Goal: Task Accomplishment & Management: Use online tool/utility

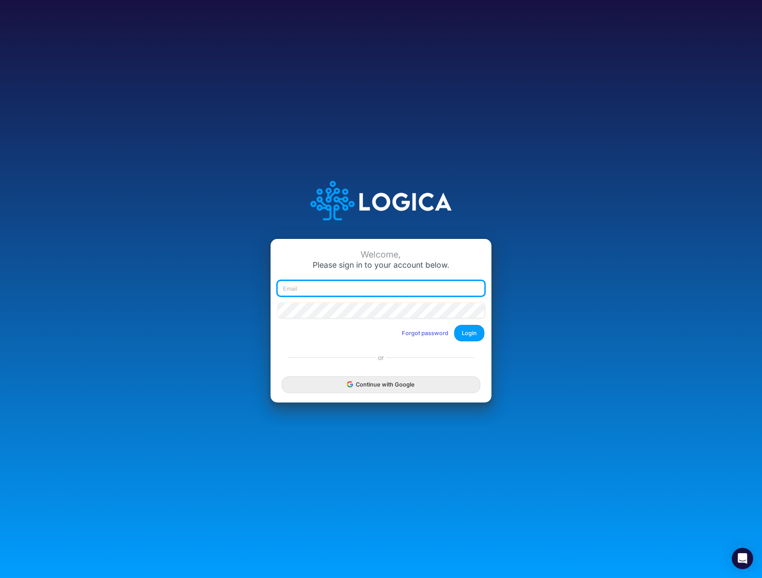
type input "mhaywood@cquencehealth.com"
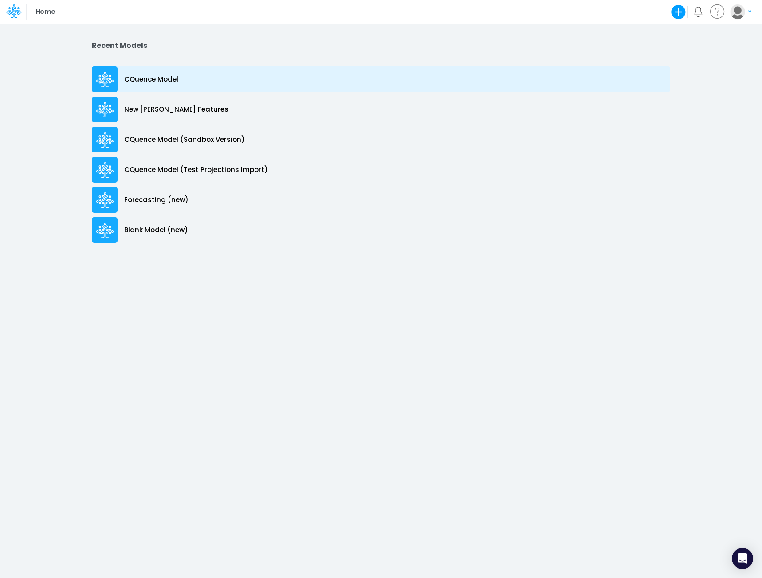
click at [134, 78] on p "CQuence Model" at bounding box center [151, 79] width 54 height 10
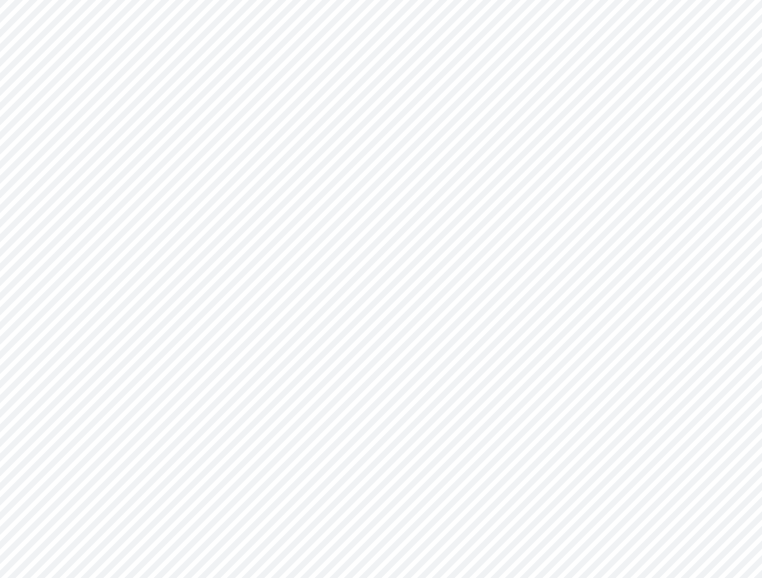
type input "Consolidated All by Month"
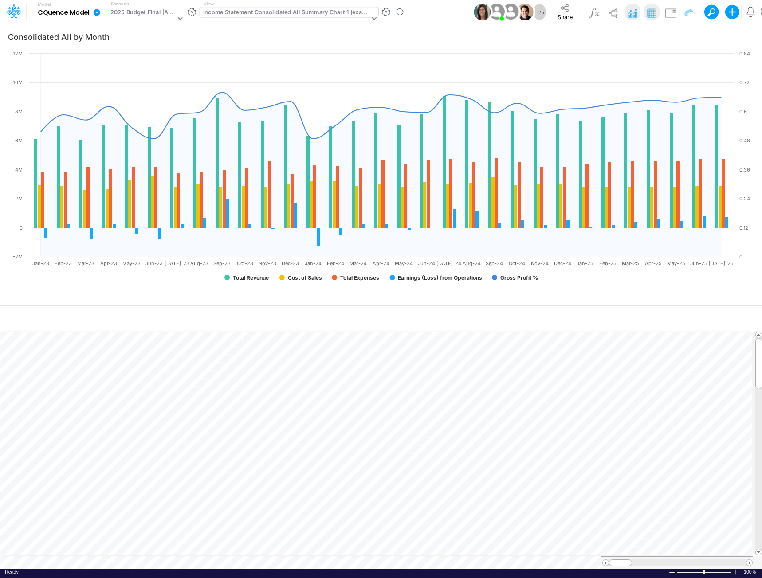
click at [271, 10] on div "Income Statement Consolidated All Summary Chart 1 (example)" at bounding box center [286, 13] width 166 height 10
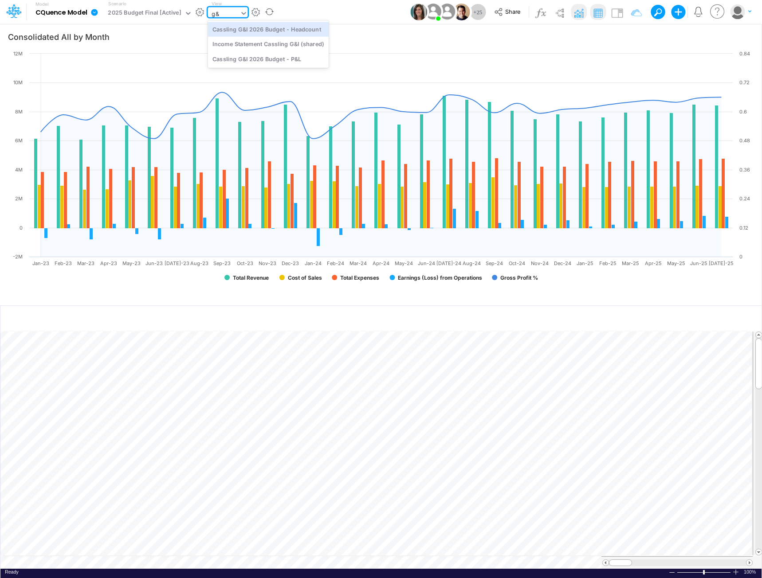
type input "g&I"
click at [268, 29] on div "Cassling G&I 2026 Budget - Headcount" at bounding box center [267, 29] width 121 height 15
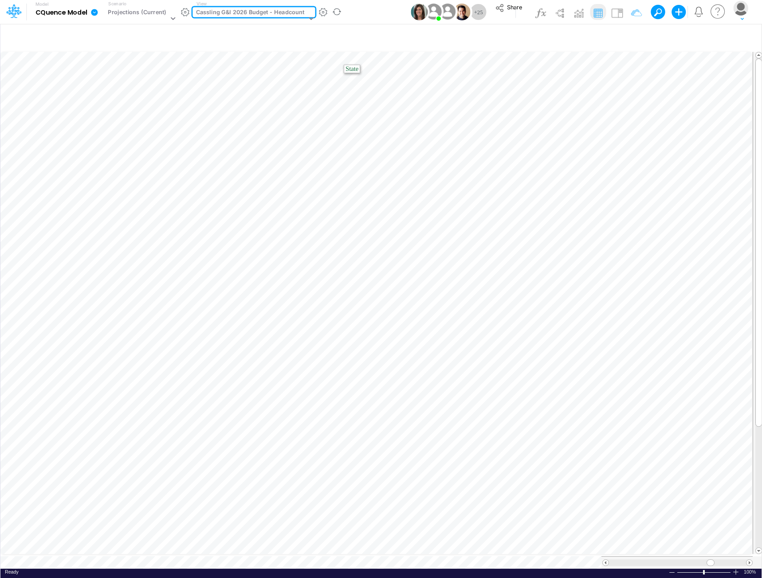
click at [264, 15] on div "Cassling G&I 2026 Budget - Headcount" at bounding box center [250, 13] width 109 height 10
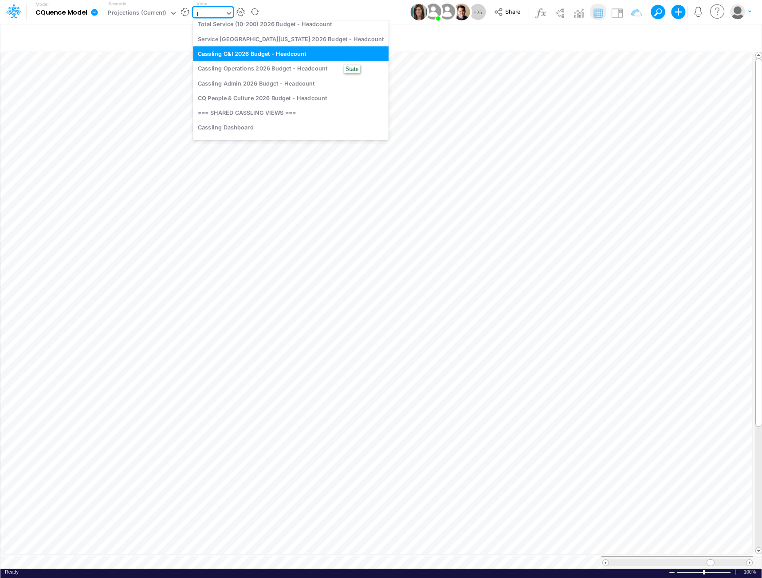
scroll to position [6, 0]
type input "live"
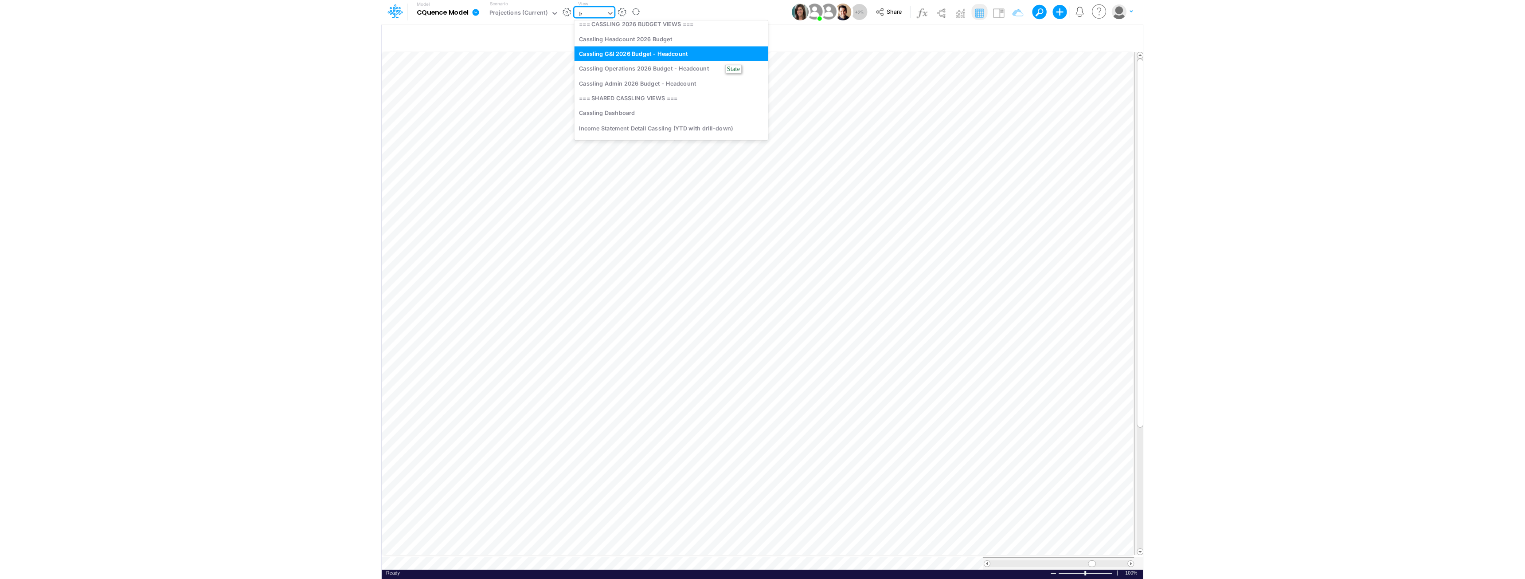
scroll to position [0, 0]
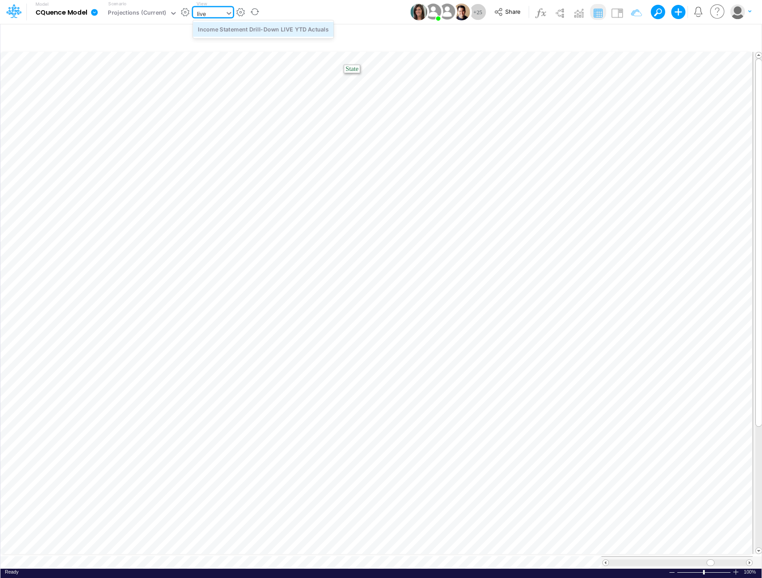
click at [282, 31] on div "Income Statement Drill-Down LIVE YTD Actuals" at bounding box center [263, 29] width 141 height 15
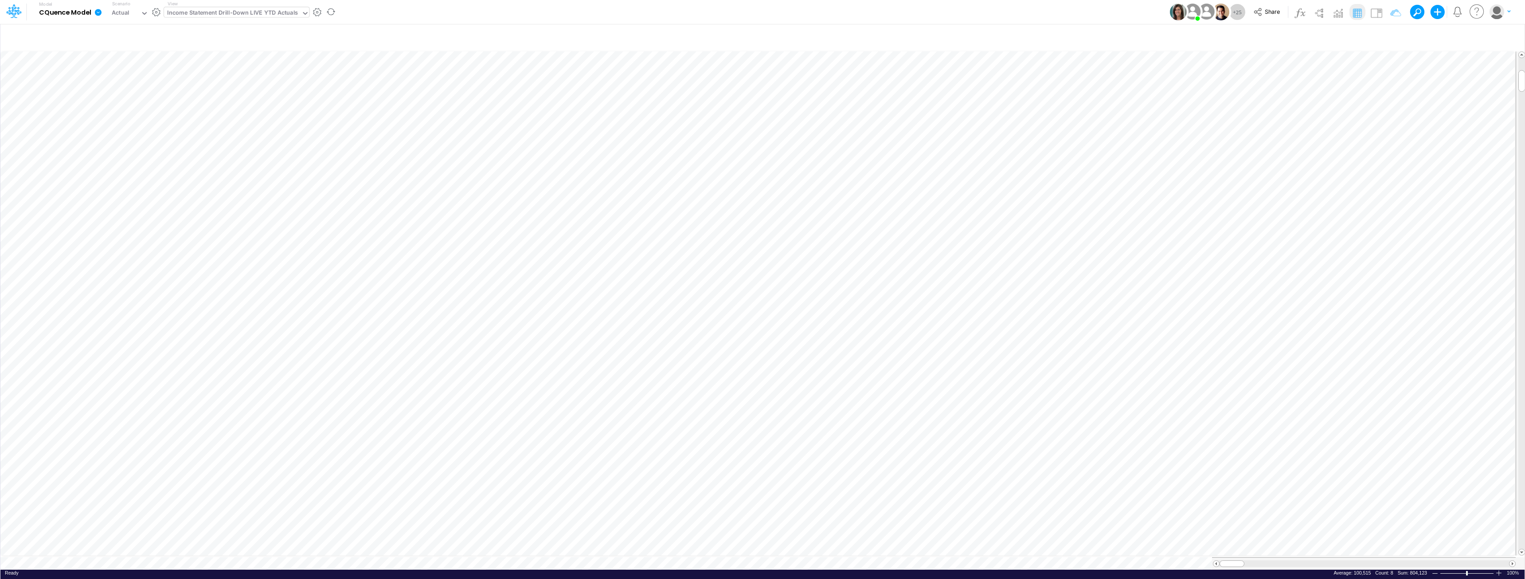
scroll to position [4, 0]
click at [268, 11] on div "Income Statement Drill-Down LIVE YTD Actuals" at bounding box center [232, 13] width 131 height 10
type input "proj"
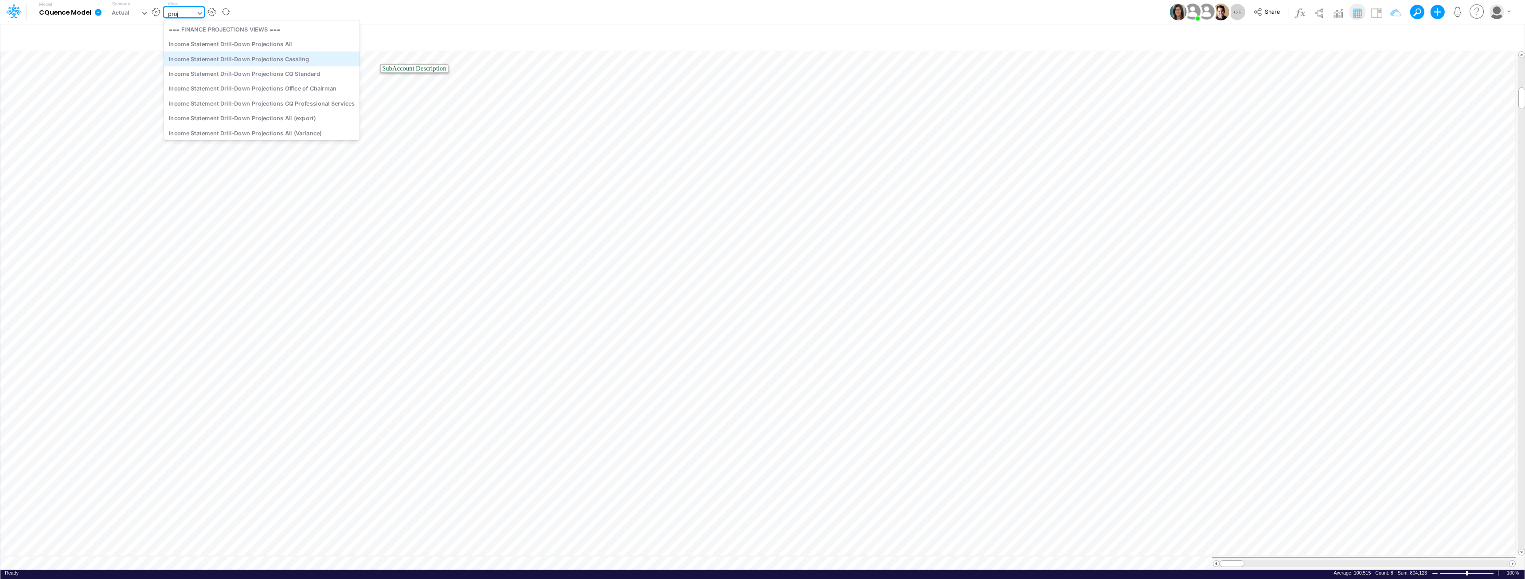
click at [258, 56] on div "Income Statement Drill-Down Projections Cassling" at bounding box center [262, 58] width 196 height 15
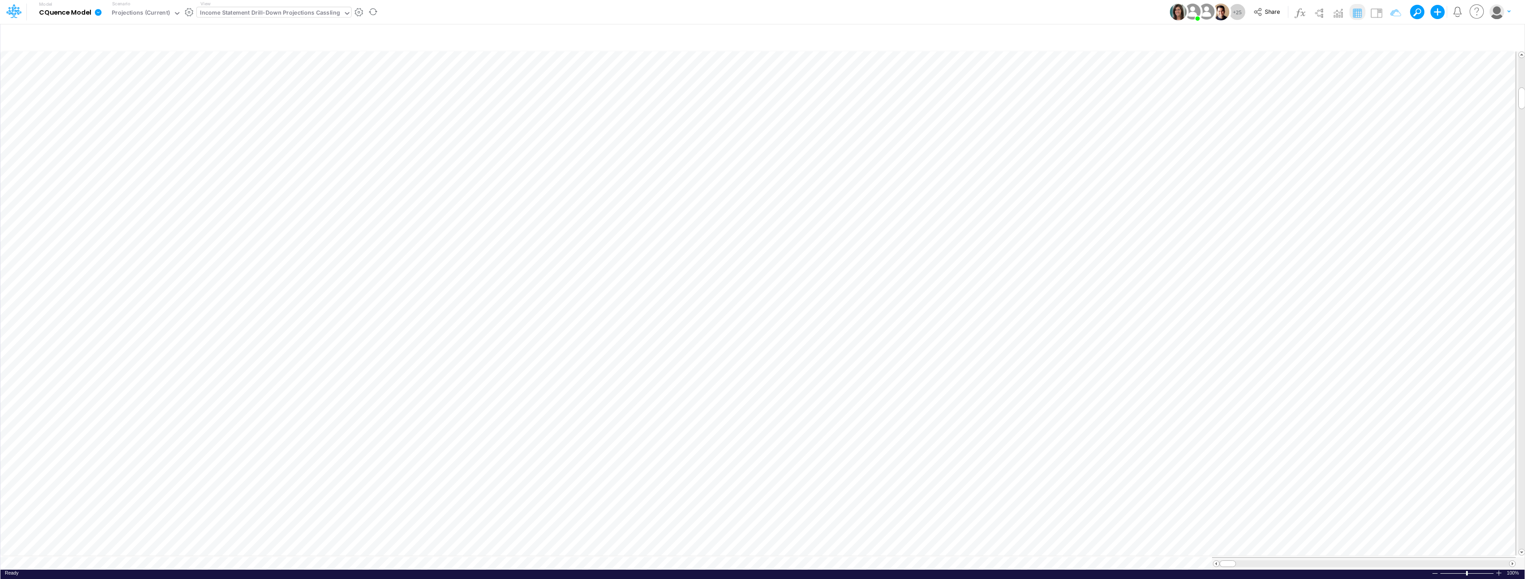
scroll to position [4, 0]
click at [316, 9] on div "Income Statement Drill-Down Projections Cassling" at bounding box center [270, 13] width 140 height 10
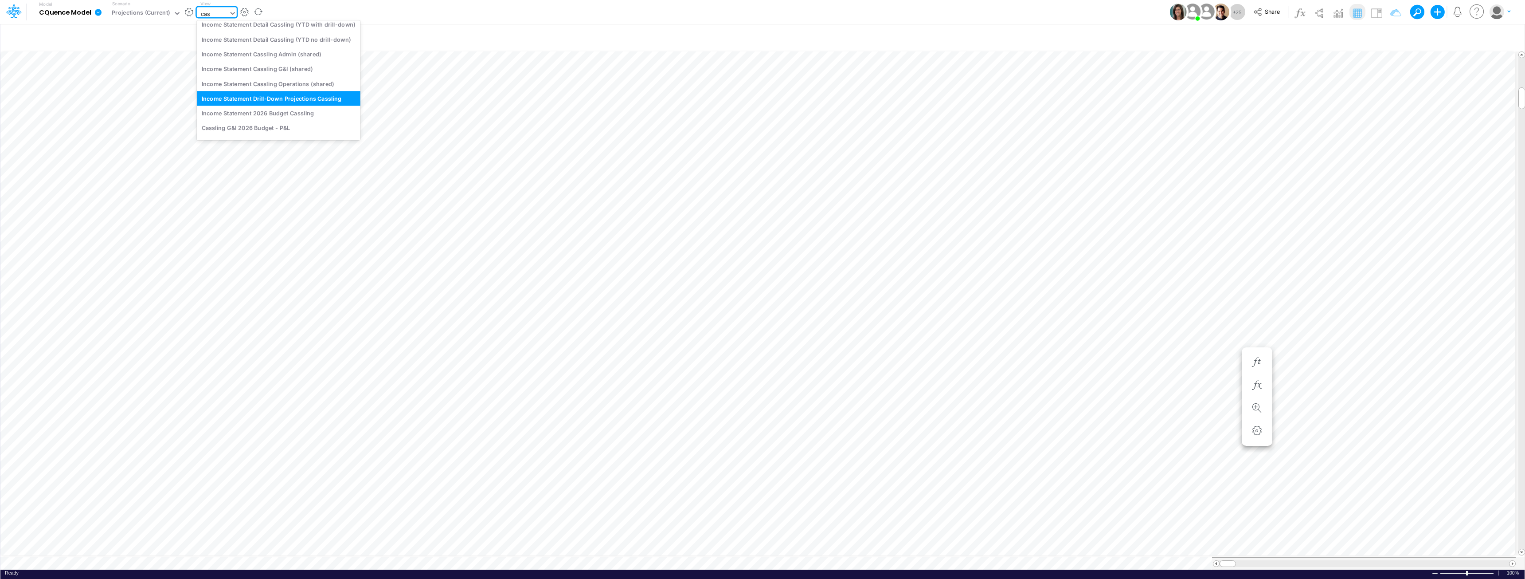
scroll to position [87, 0]
type input "cassl"
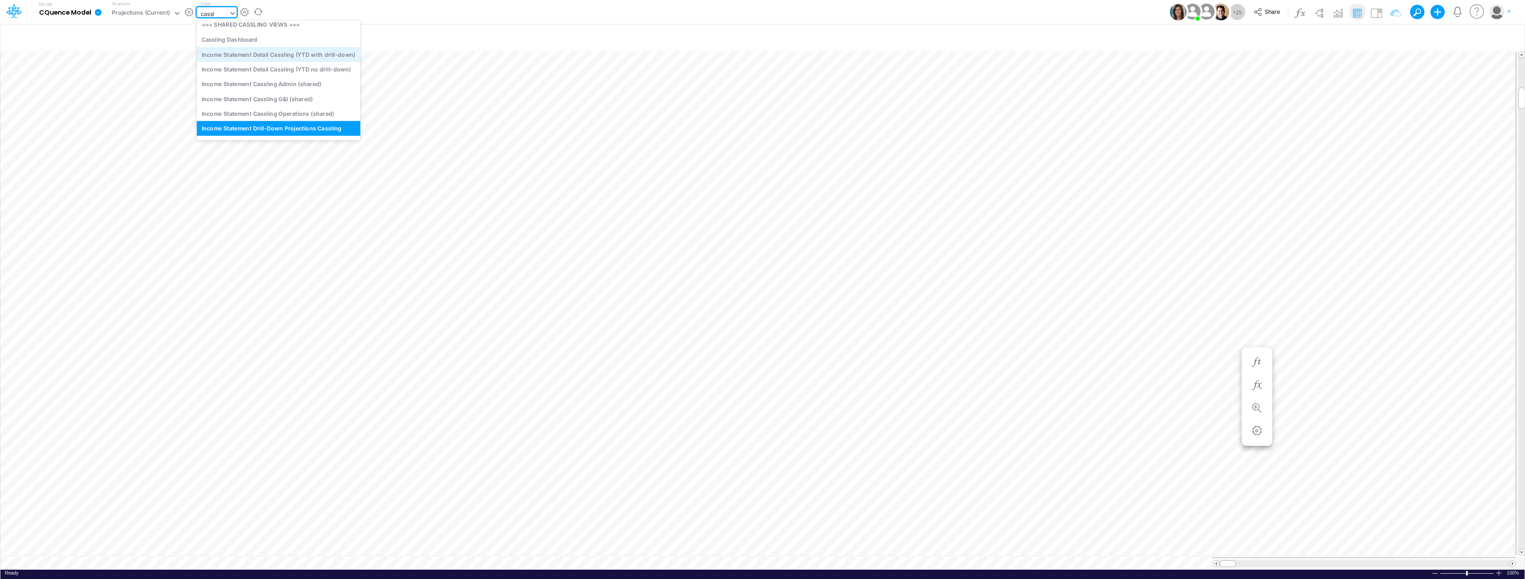
click at [304, 58] on div "Income Statement Detail Cassling (YTD with drill-down)" at bounding box center [279, 54] width 164 height 15
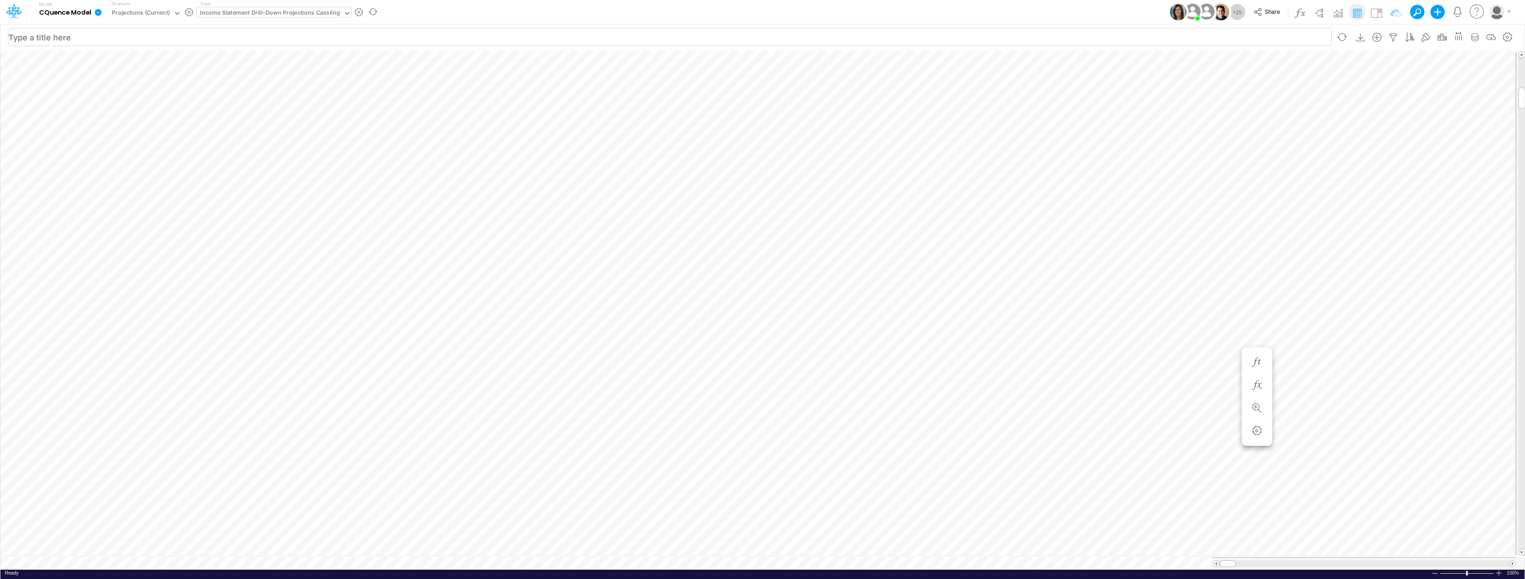
scroll to position [4, 0]
drag, startPoint x: 1521, startPoint y: 90, endPoint x: 1562, endPoint y: -39, distance: 135.6
click at [761, 0] on html "Model CQuence Model Edit model settings Duplicate Import QuickBooks QuickBooks …" at bounding box center [762, 289] width 1525 height 579
click at [547, 12] on div "Model CQuence Model Edit model settings Duplicate Import QuickBooks QuickBooks …" at bounding box center [762, 12] width 1373 height 24
